Goal: Information Seeking & Learning: Learn about a topic

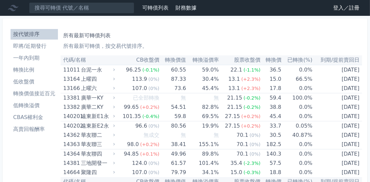
click at [29, 57] on li "一年內到期" at bounding box center [34, 58] width 47 height 8
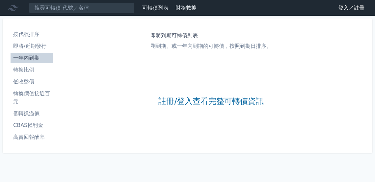
click at [352, 8] on link "登入／註冊" at bounding box center [351, 8] width 37 height 11
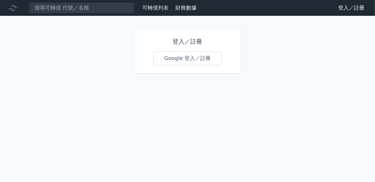
click at [180, 59] on link "Google 登入／註冊" at bounding box center [188, 58] width 69 height 14
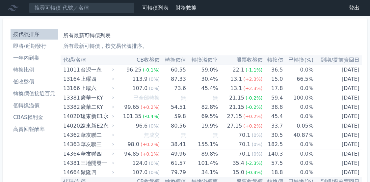
click at [27, 57] on li "一年內到期" at bounding box center [34, 58] width 47 height 8
click at [35, 57] on li "一年內到期" at bounding box center [34, 58] width 47 height 8
click at [35, 58] on li "一年內到期" at bounding box center [34, 58] width 47 height 8
click at [38, 93] on li "轉換價值接近百元" at bounding box center [34, 94] width 47 height 8
click at [43, 46] on li "即將/近期發行" at bounding box center [34, 46] width 47 height 8
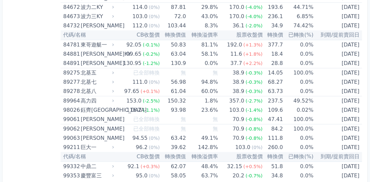
scroll to position [3969, 0]
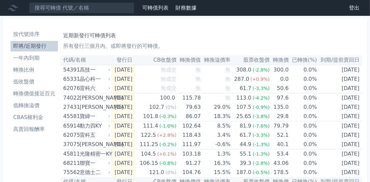
click at [33, 59] on li "一年內到期" at bounding box center [34, 58] width 47 height 8
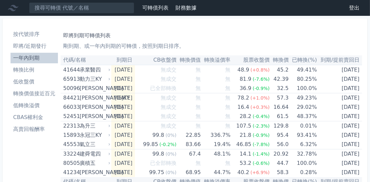
click at [49, 93] on li "轉換價值接近百元" at bounding box center [34, 94] width 47 height 8
click at [42, 92] on li "轉換價值接近百元" at bounding box center [34, 94] width 47 height 8
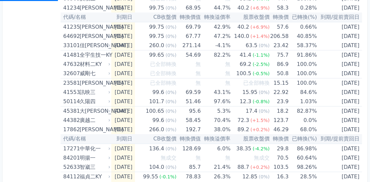
scroll to position [33, 0]
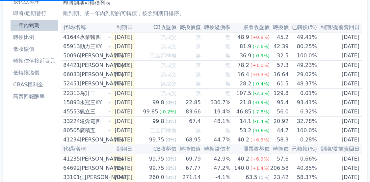
click at [31, 59] on li "轉換價值接近百元" at bounding box center [34, 61] width 47 height 8
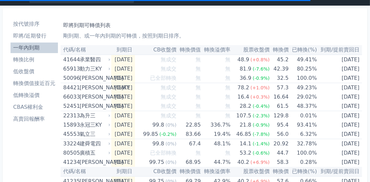
scroll to position [0, 0]
